Goal: Task Accomplishment & Management: Manage account settings

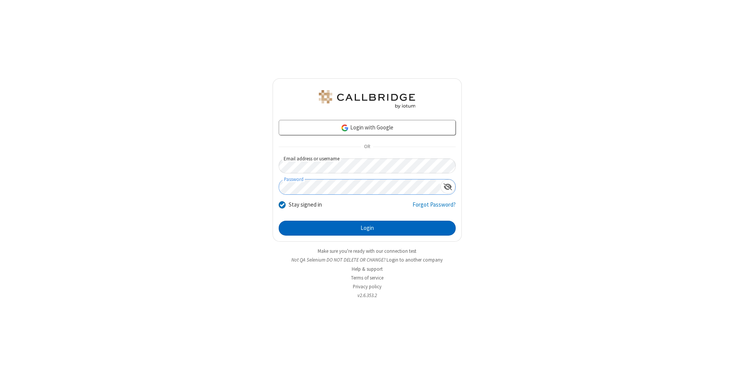
click at [367, 229] on button "Login" at bounding box center [367, 228] width 177 height 15
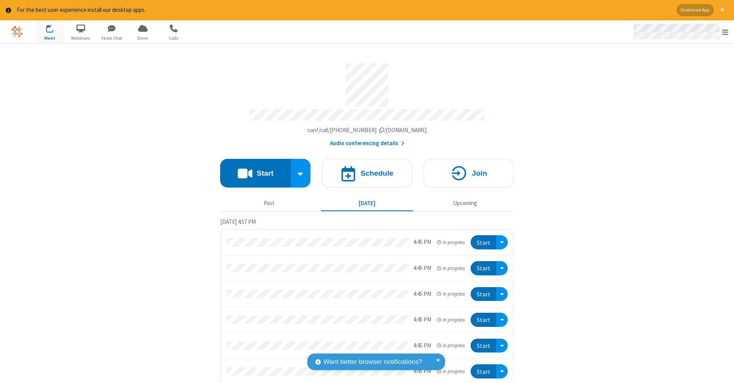
click at [725, 32] on span "Open menu" at bounding box center [725, 32] width 6 height 8
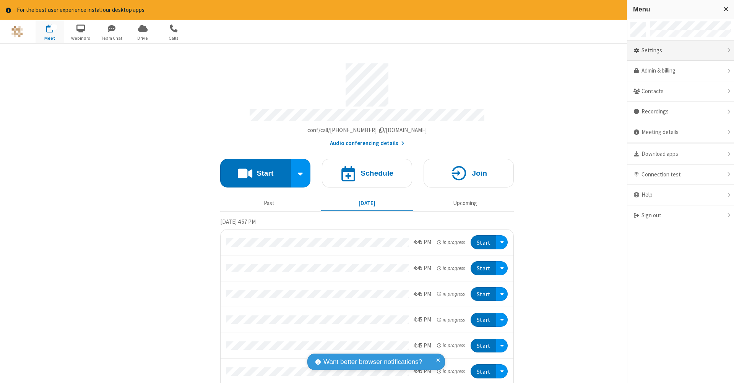
click at [681, 50] on div "Settings" at bounding box center [680, 51] width 107 height 21
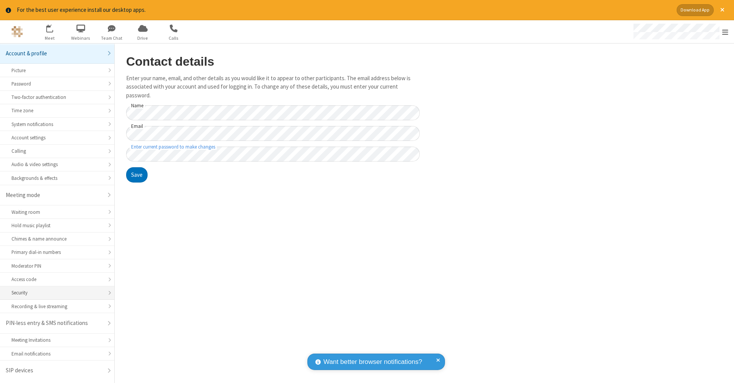
click at [57, 291] on div "Security" at bounding box center [56, 292] width 91 height 7
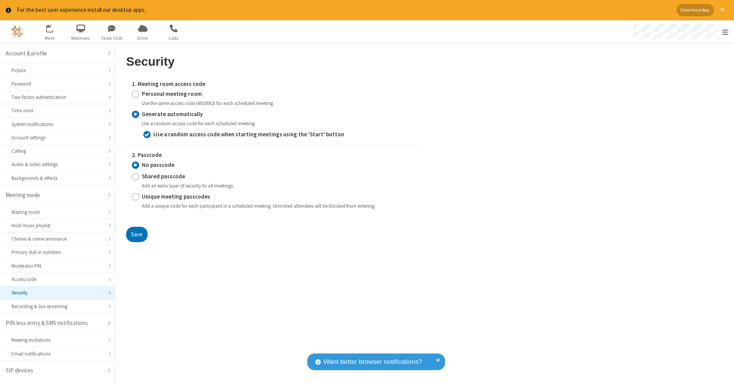
click at [135, 93] on input "Personal meeting room" at bounding box center [135, 94] width 7 height 8
radio input "true"
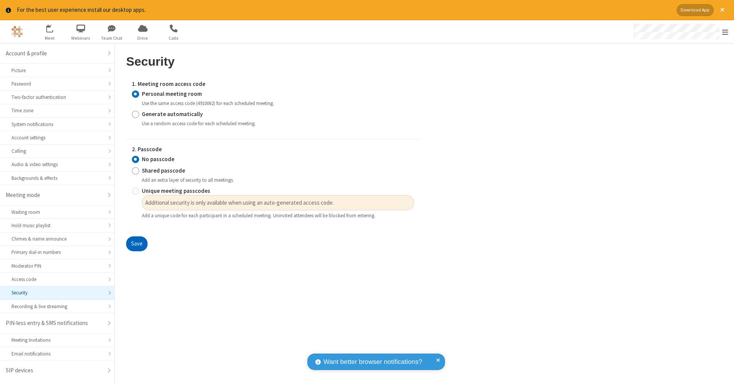
click at [136, 242] on button "Save" at bounding box center [136, 244] width 21 height 15
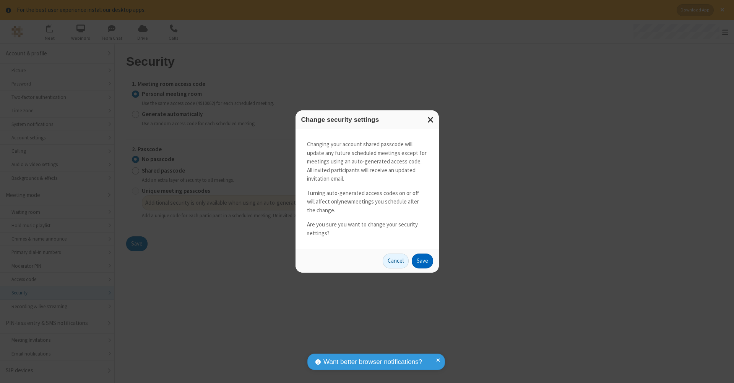
click at [422, 260] on button "Save" at bounding box center [422, 261] width 21 height 15
